Goal: Transaction & Acquisition: Purchase product/service

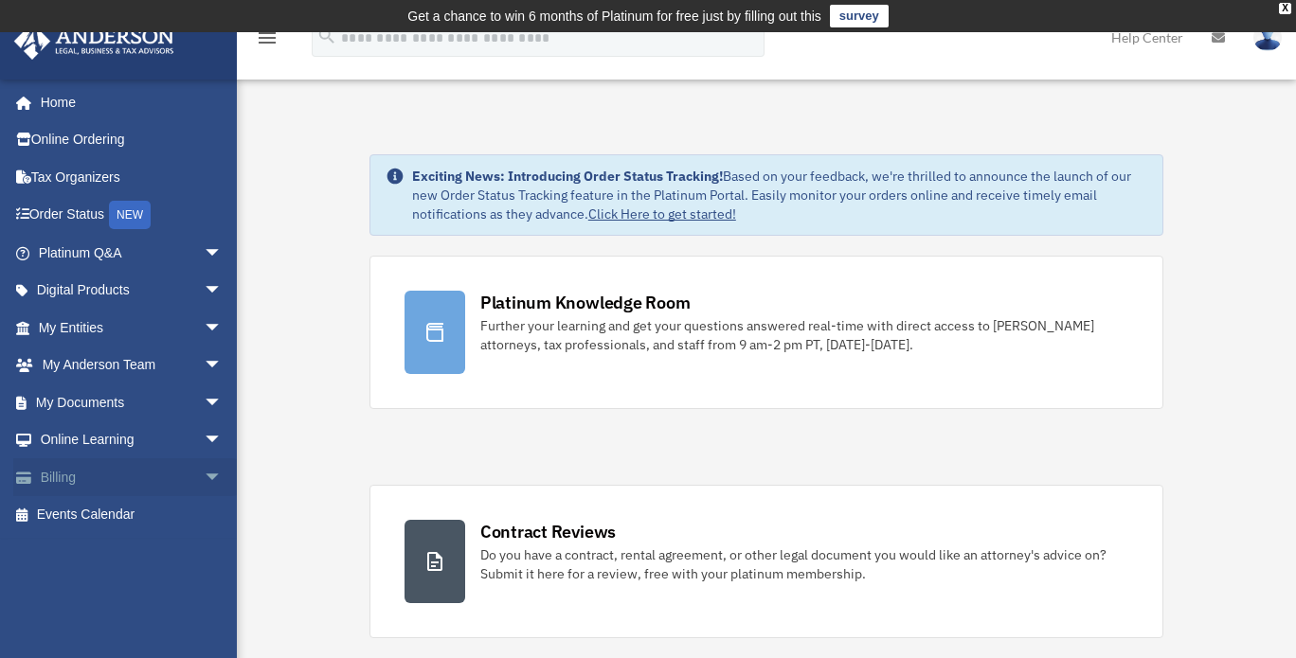
click at [145, 475] on link "Billing arrow_drop_down" at bounding box center [132, 477] width 238 height 38
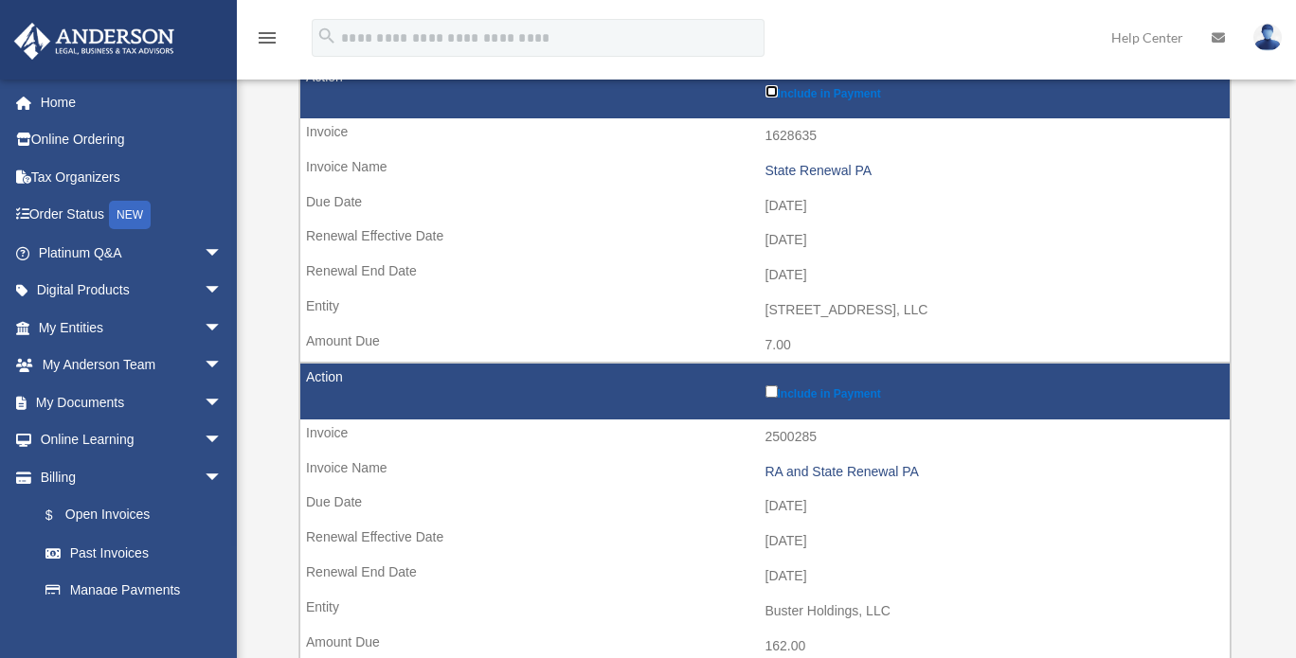
scroll to position [379, 0]
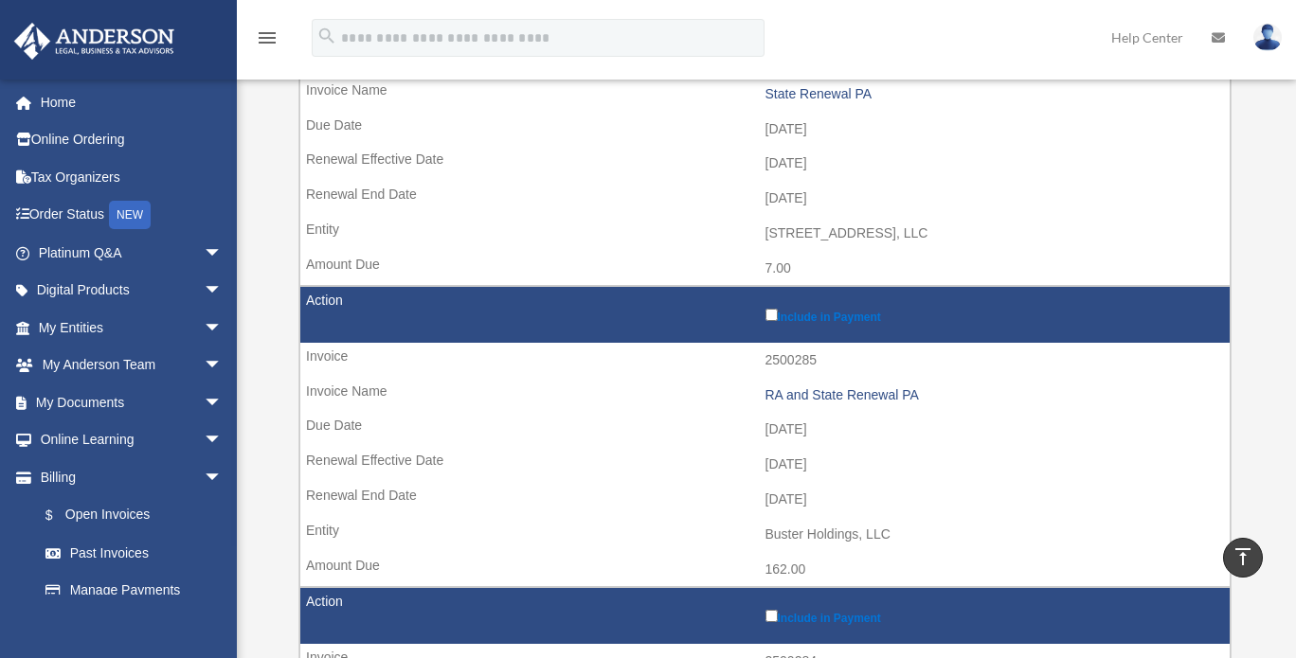
click at [769, 305] on label "Include in Payment" at bounding box center [993, 314] width 456 height 19
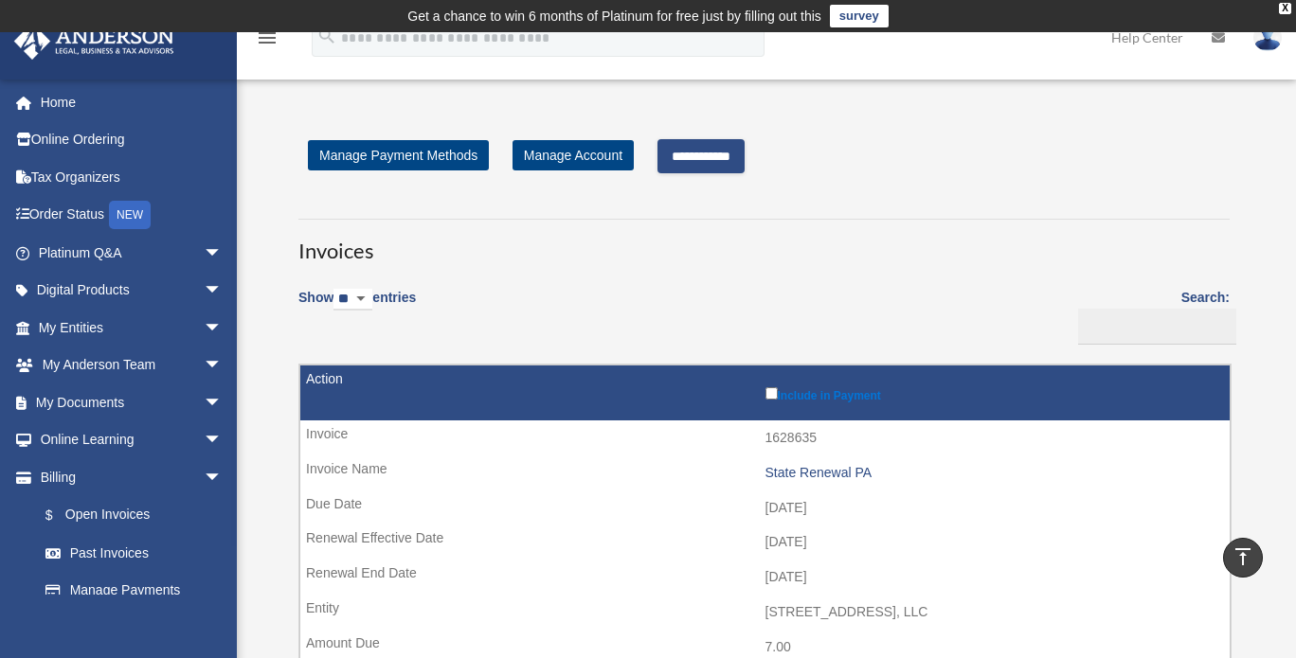
scroll to position [0, 0]
click at [739, 156] on input "**********" at bounding box center [700, 156] width 87 height 34
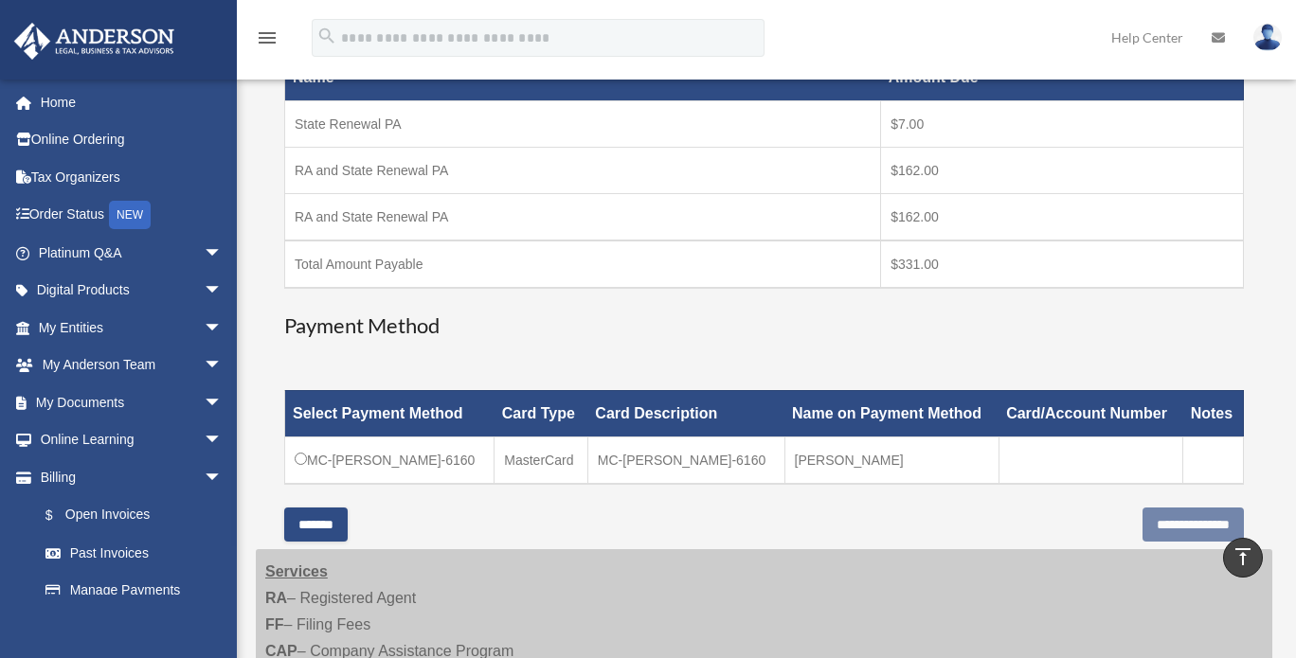
scroll to position [474, 0]
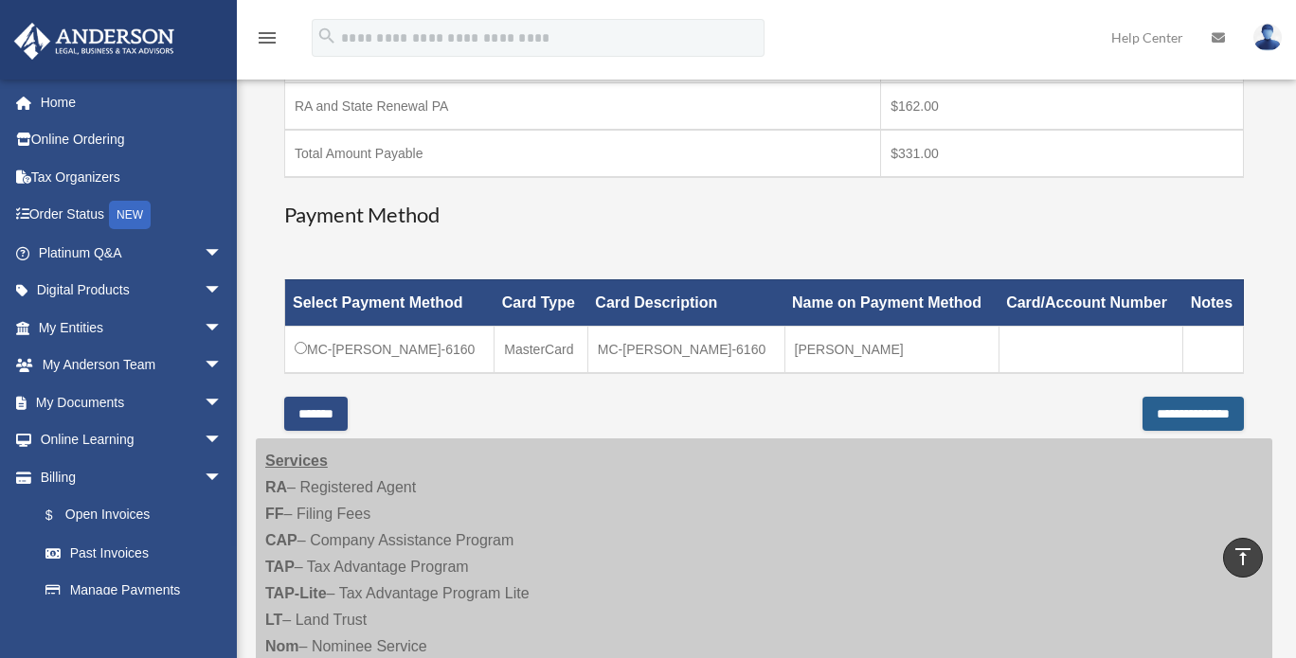
click at [1169, 401] on input "**********" at bounding box center [1192, 414] width 101 height 34
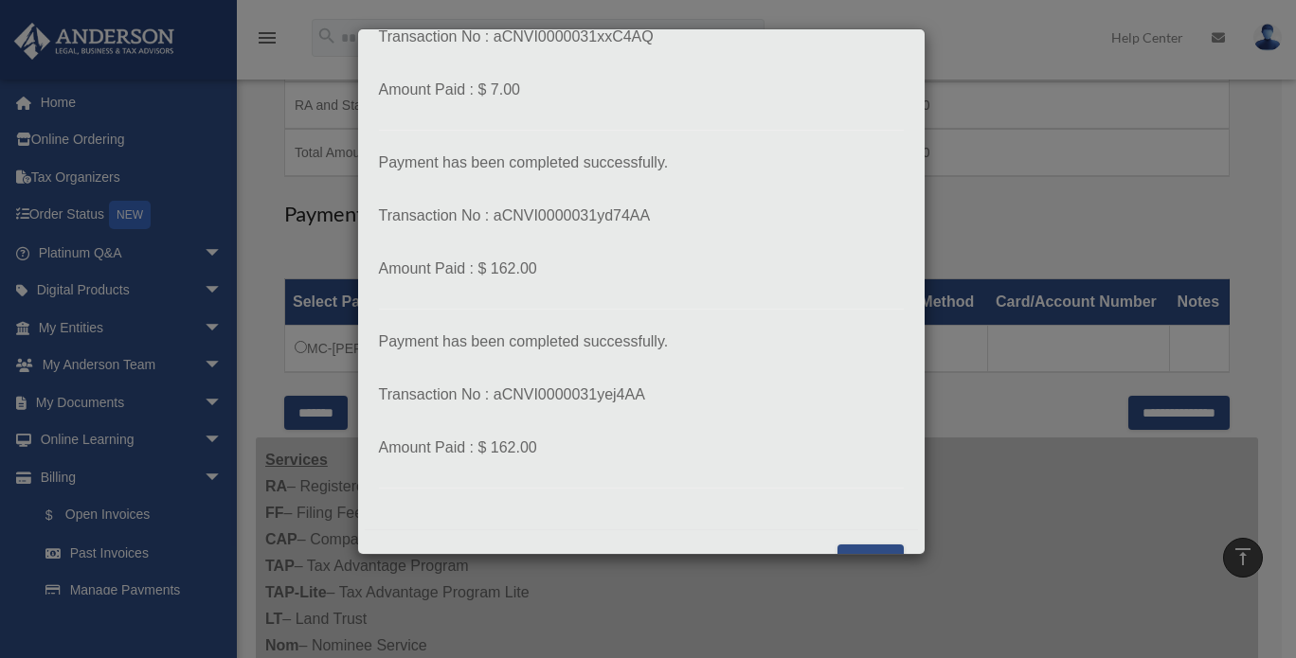
scroll to position [176, 0]
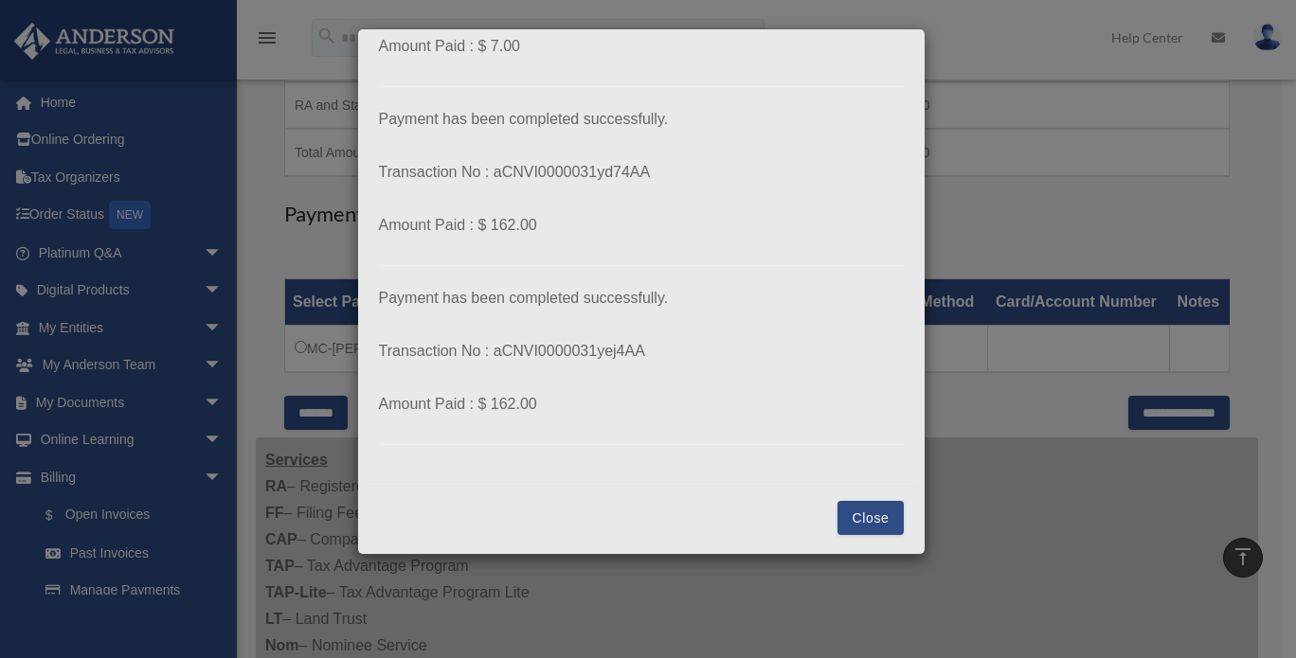
click at [847, 511] on button "Close" at bounding box center [869, 518] width 65 height 34
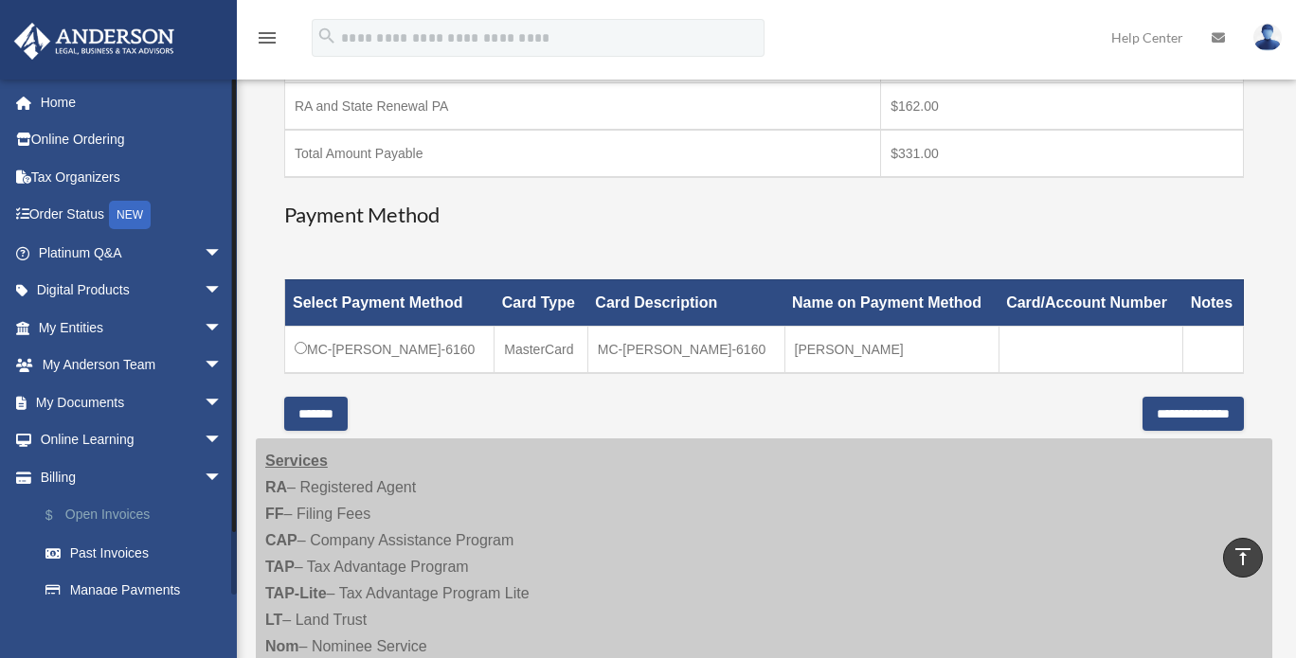
click at [124, 513] on link "$ Open Invoices" at bounding box center [139, 515] width 224 height 39
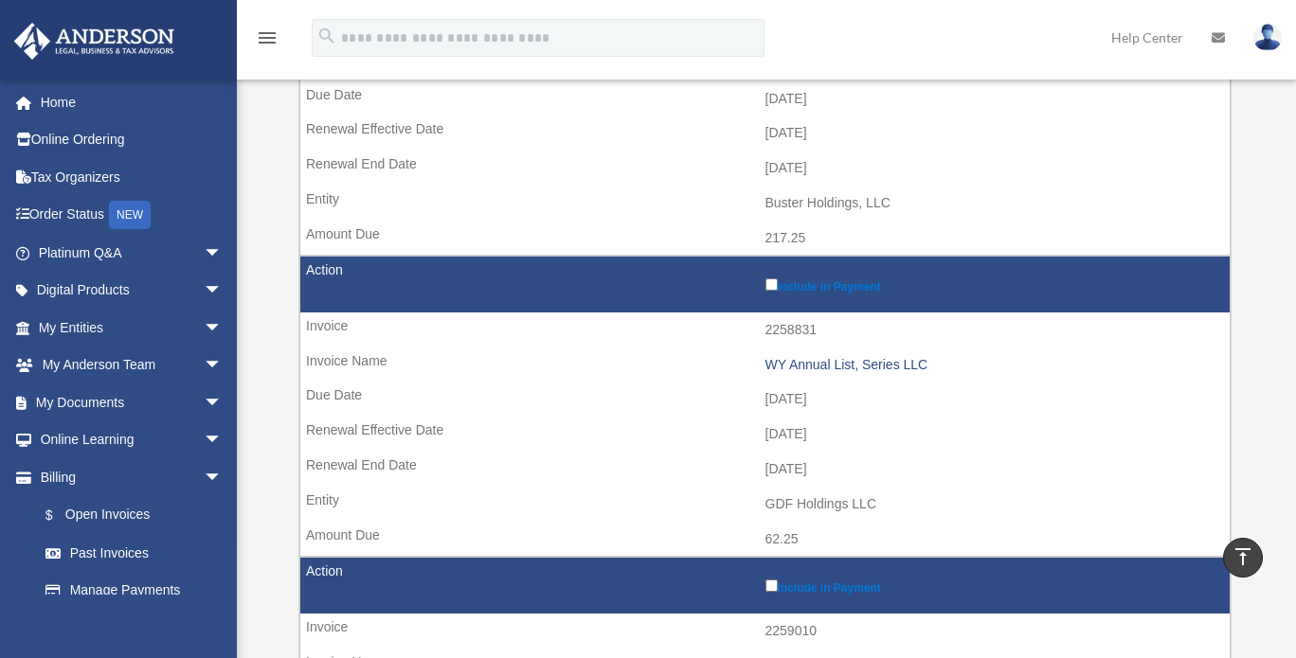
scroll to position [117, 0]
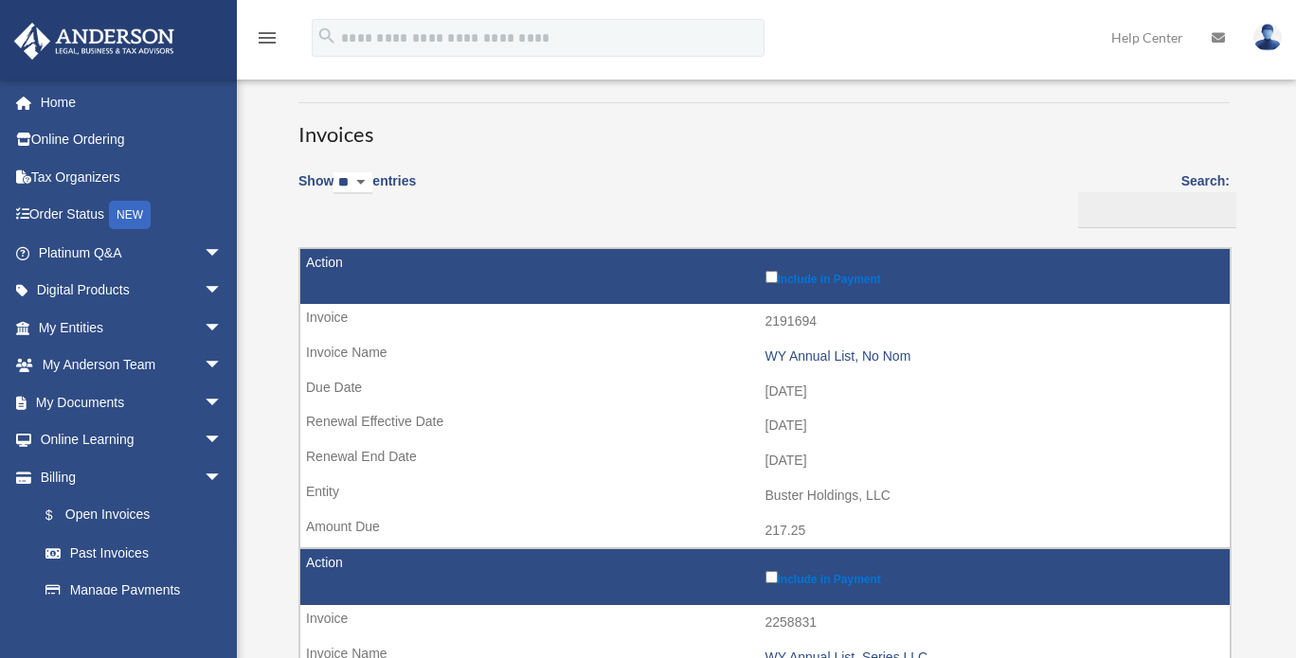
click at [1267, 37] on img at bounding box center [1267, 37] width 28 height 27
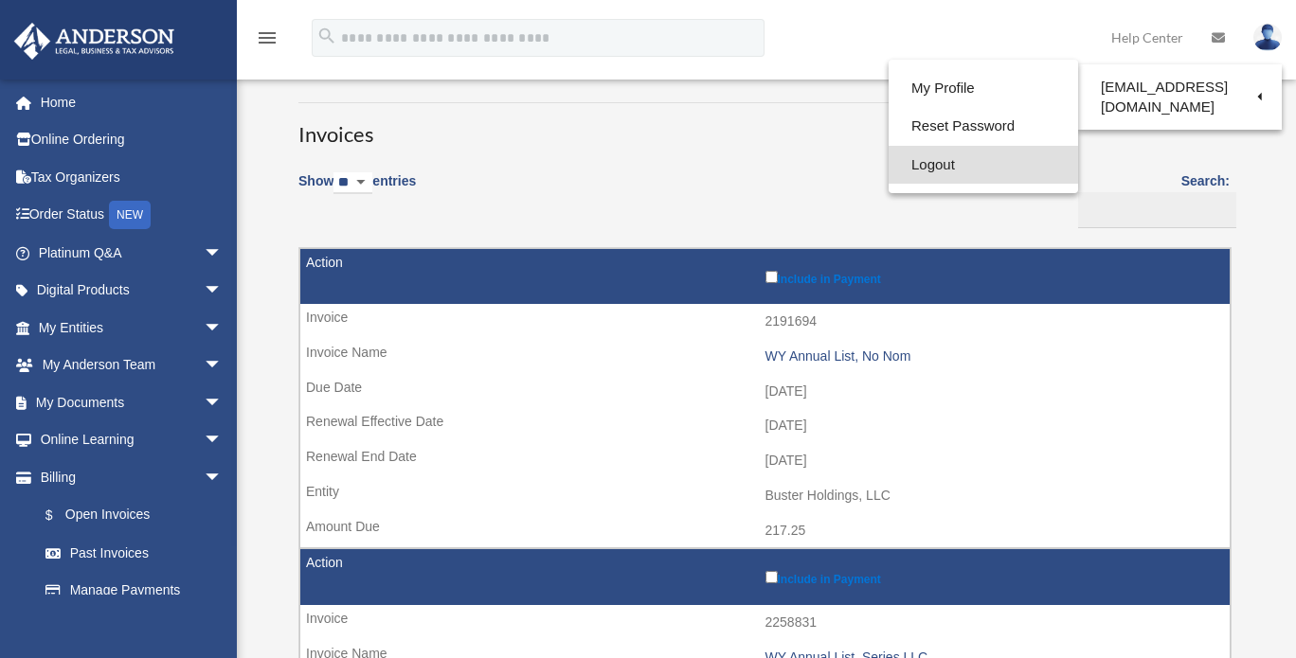
click at [952, 158] on link "Logout" at bounding box center [982, 165] width 189 height 39
